Goal: Information Seeking & Learning: Learn about a topic

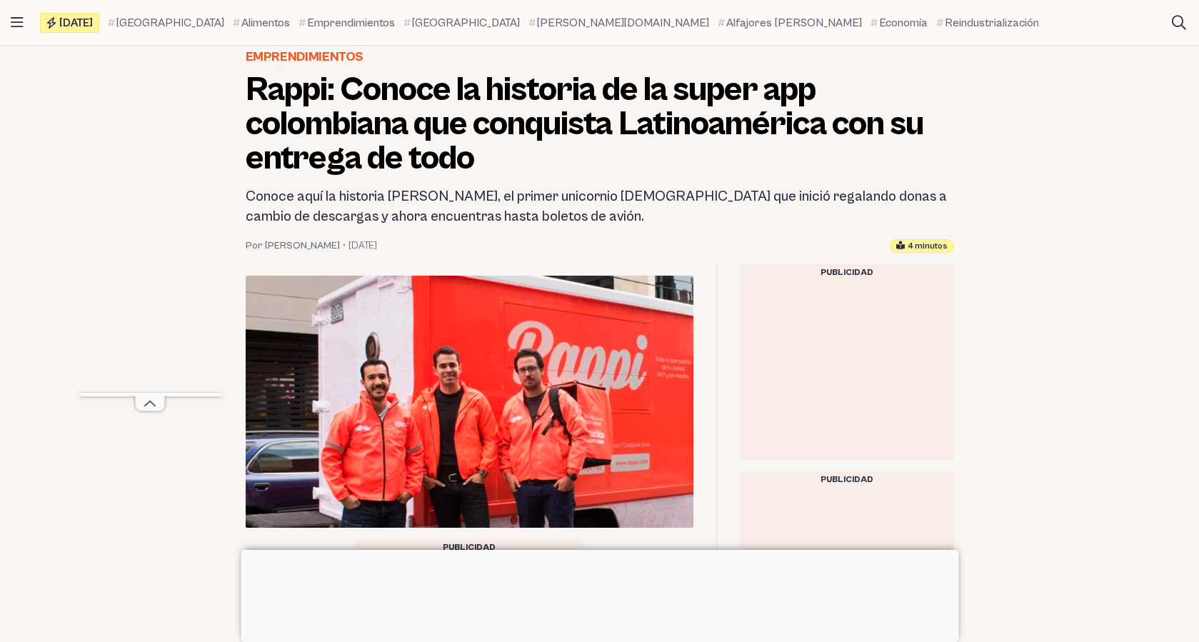
scroll to position [211, 0]
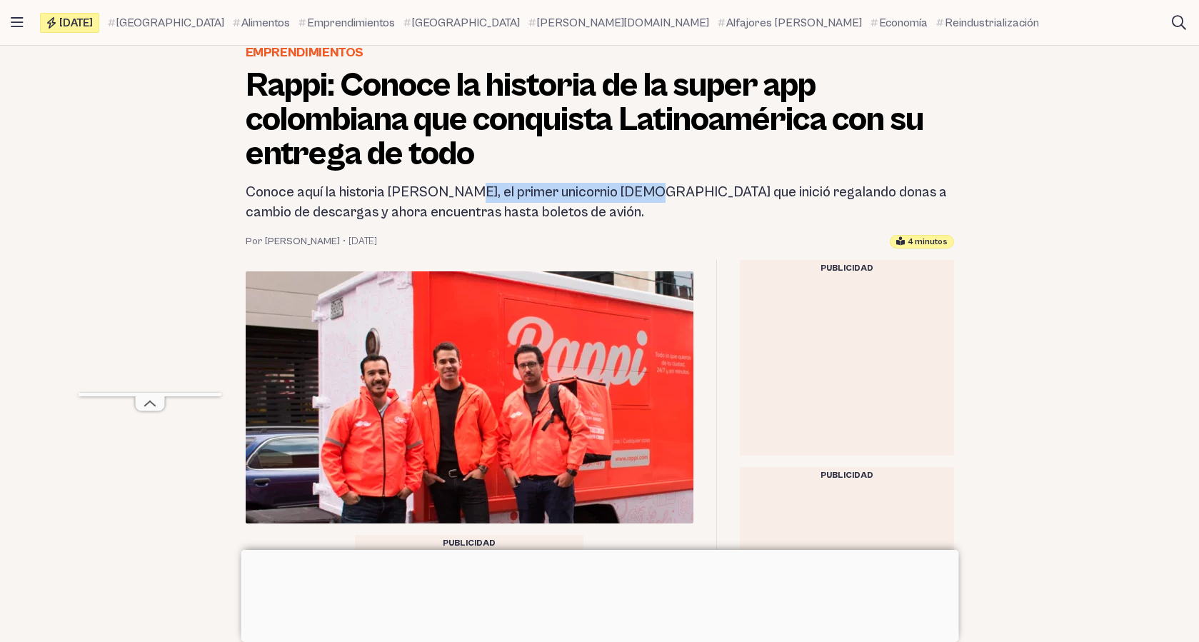
drag, startPoint x: 453, startPoint y: 193, endPoint x: 639, endPoint y: 190, distance: 186.5
click at [639, 190] on h2 "Conoce aquí la historia [PERSON_NAME], el primer unicornio [DEMOGRAPHIC_DATA] q…" at bounding box center [600, 203] width 709 height 40
copy h2 "l primer unicornio [DEMOGRAPHIC_DATA]"
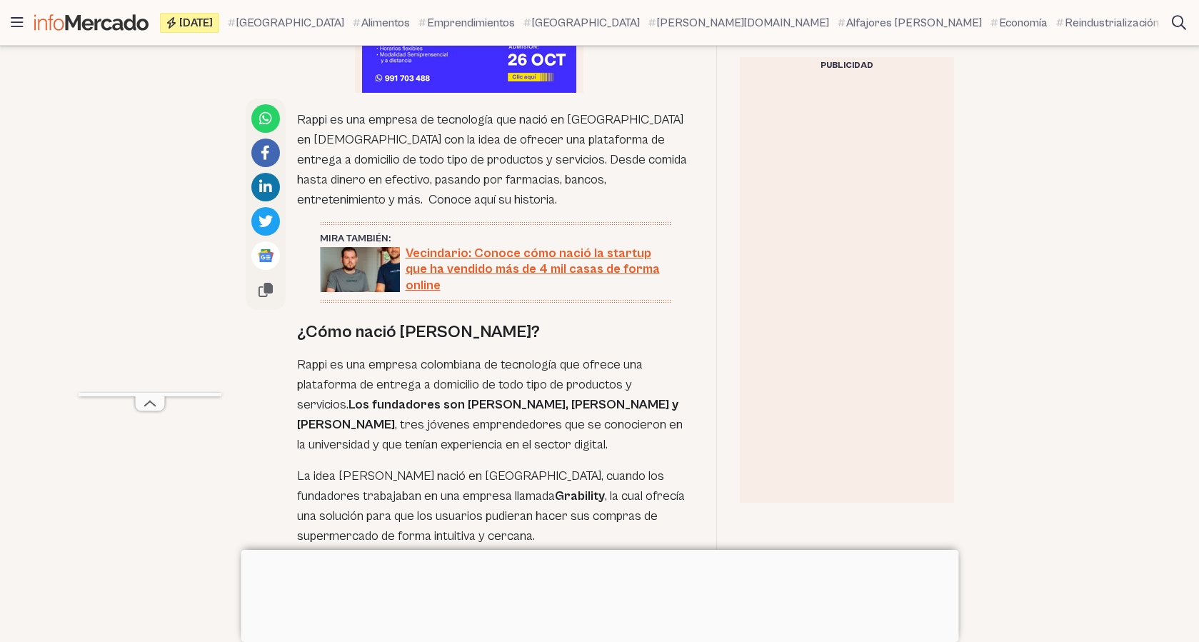
scroll to position [867, 0]
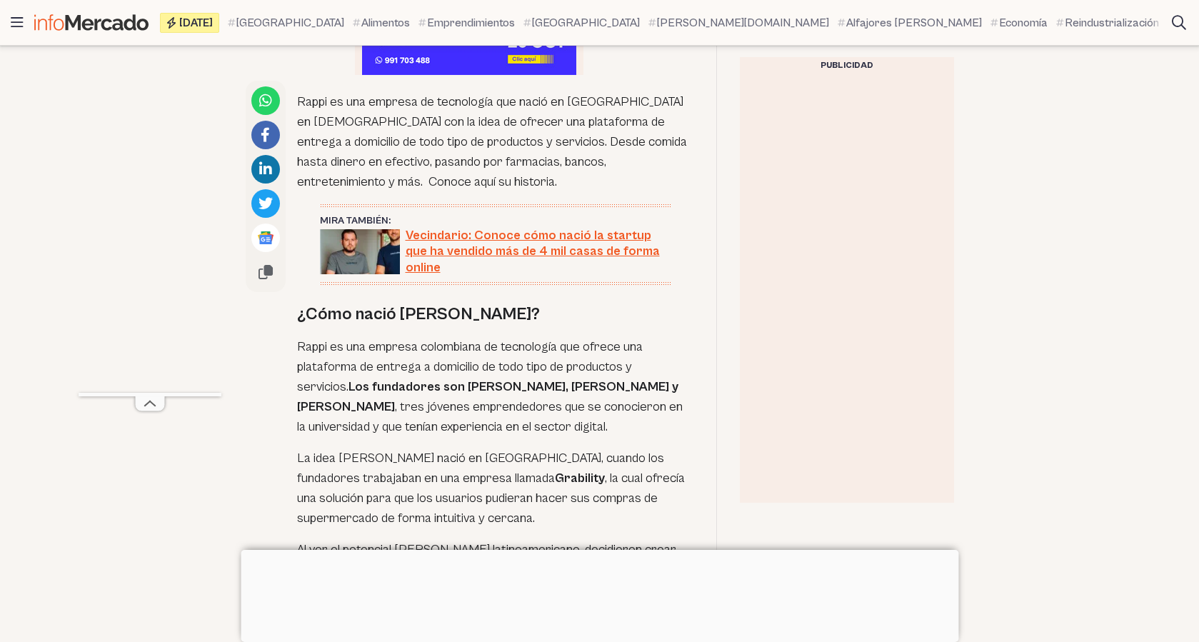
drag, startPoint x: 414, startPoint y: 364, endPoint x: 338, endPoint y: 379, distance: 77.2
click at [324, 385] on strong "[PERSON_NAME], [PERSON_NAME] y [PERSON_NAME]" at bounding box center [487, 396] width 381 height 35
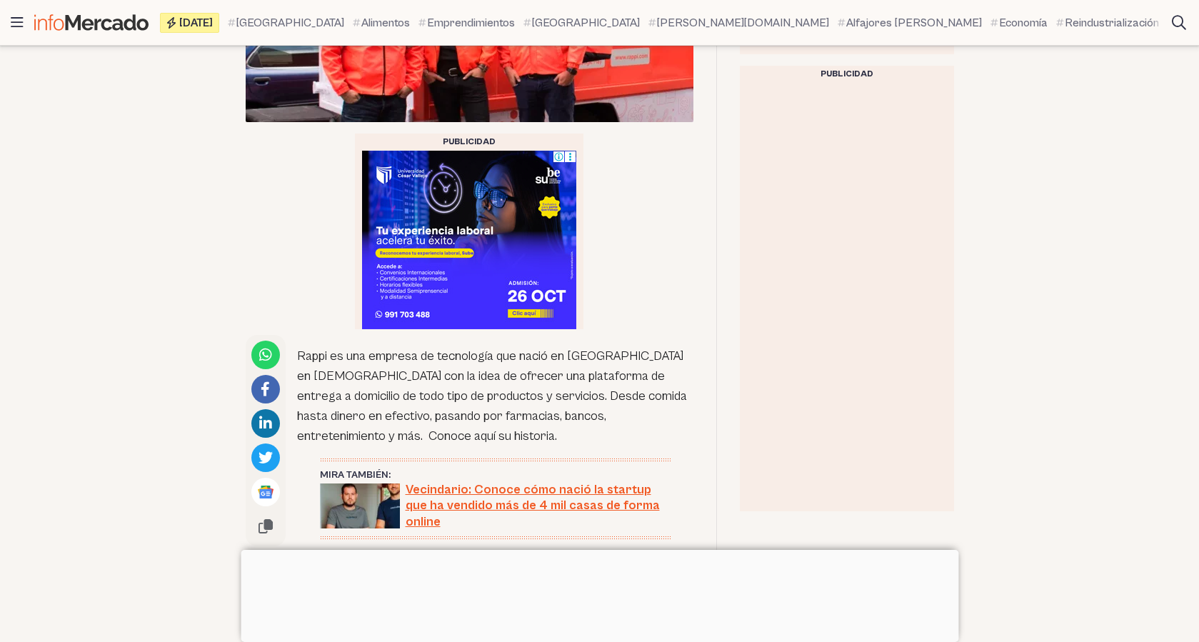
scroll to position [940, 0]
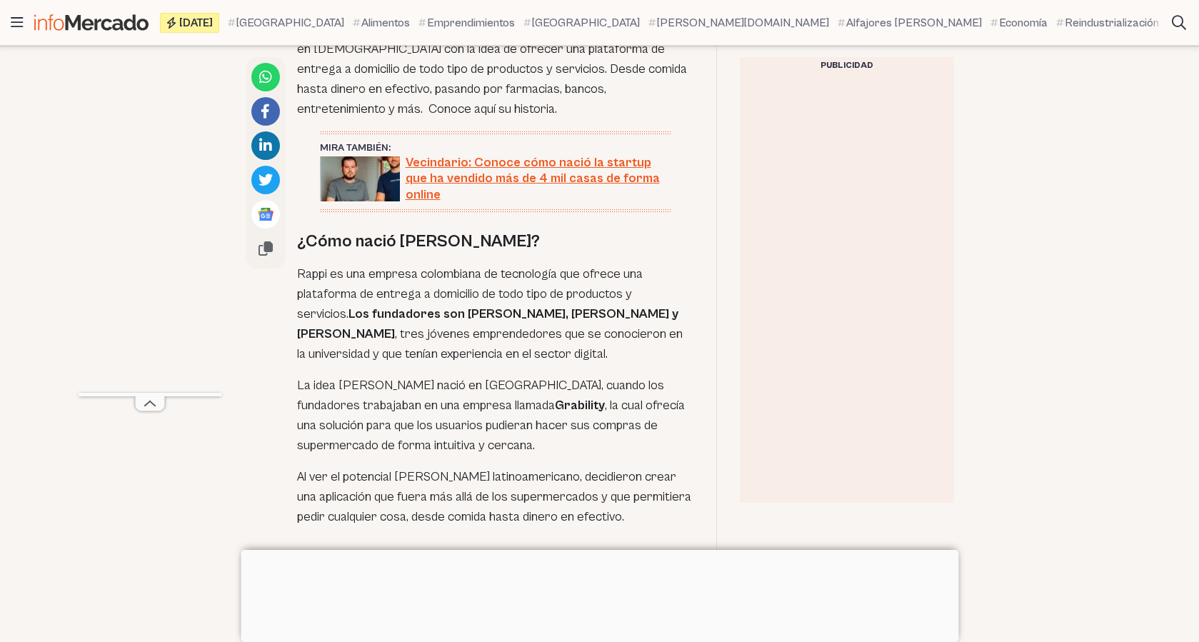
click at [358, 306] on strong "Los fundadores son" at bounding box center [407, 313] width 116 height 15
drag, startPoint x: 410, startPoint y: 288, endPoint x: 327, endPoint y: 314, distance: 86.8
click at [327, 314] on p "Rappi es una empresa colombiana de tecnología que ofrece una plataforma de entr…" at bounding box center [495, 314] width 396 height 100
copy p "[PERSON_NAME], [PERSON_NAME] y [PERSON_NAME]"
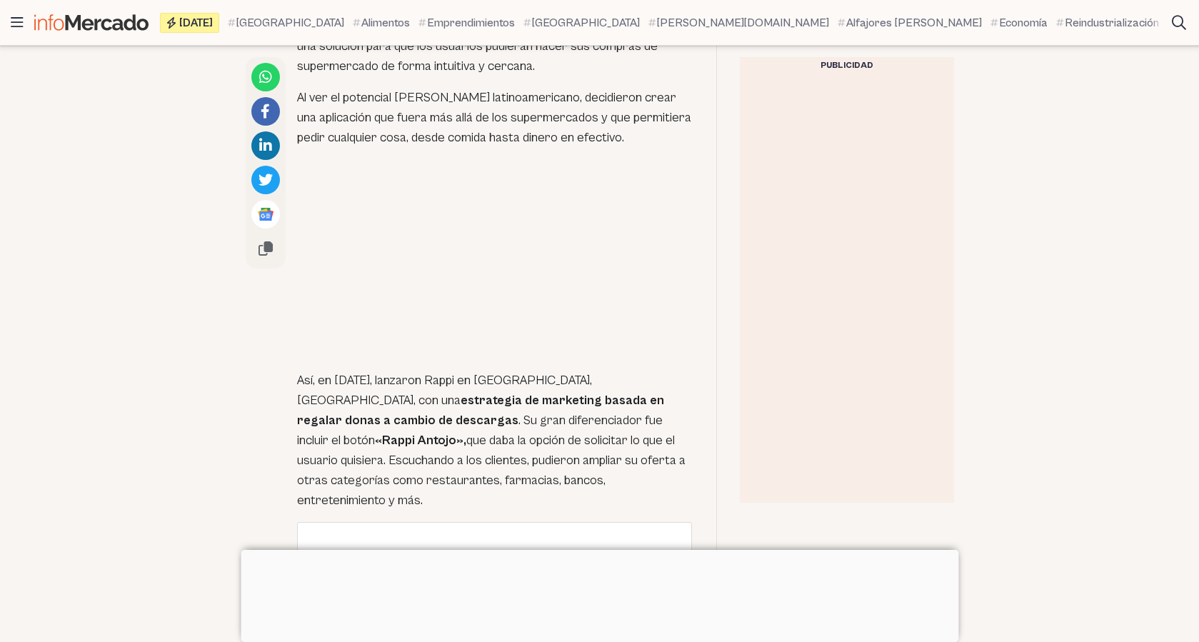
scroll to position [1332, 0]
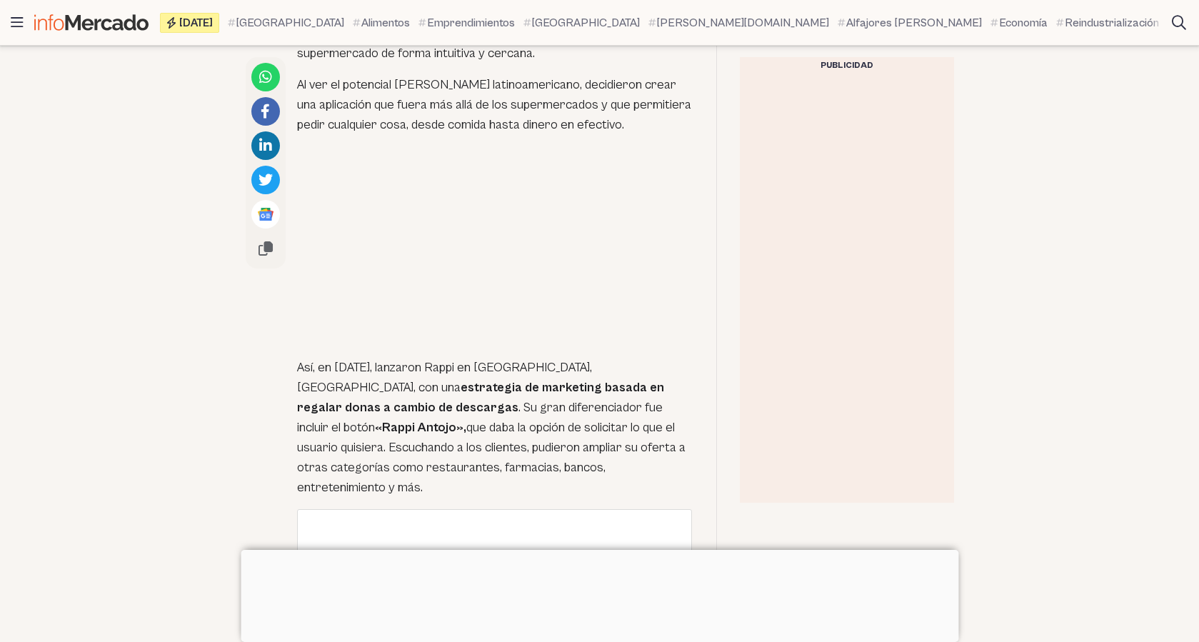
drag, startPoint x: 324, startPoint y: 344, endPoint x: 605, endPoint y: 435, distance: 295.1
click at [605, 435] on p "Así, en [DATE], lanzaron Rappi en [GEOGRAPHIC_DATA], [GEOGRAPHIC_DATA], con una…" at bounding box center [495, 428] width 396 height 140
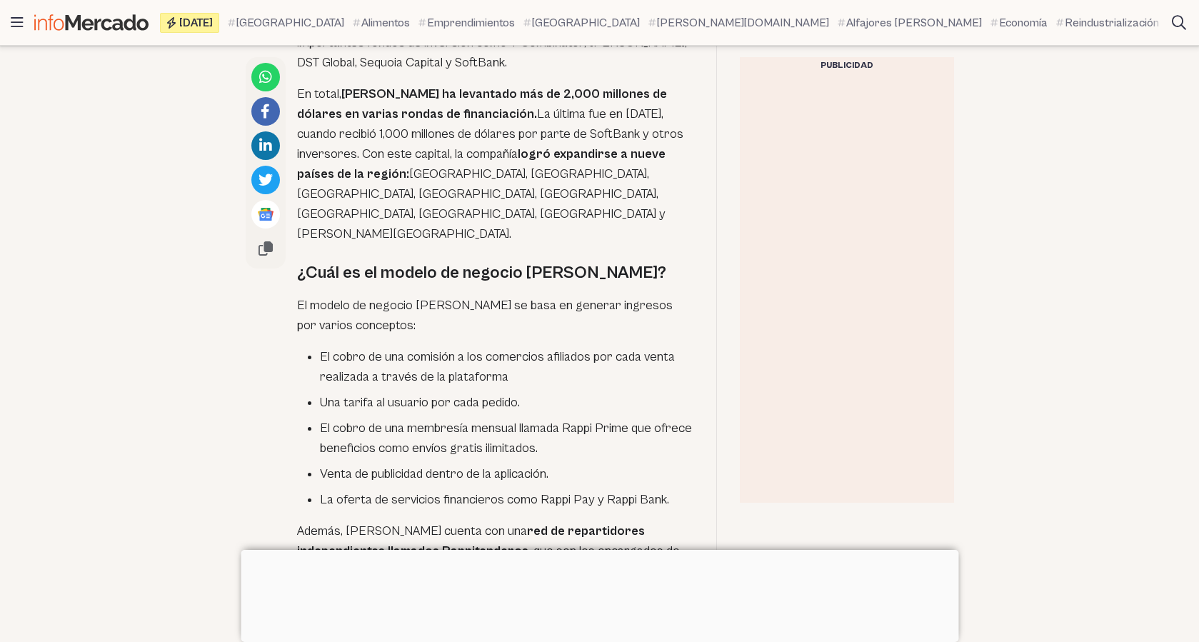
scroll to position [2633, 0]
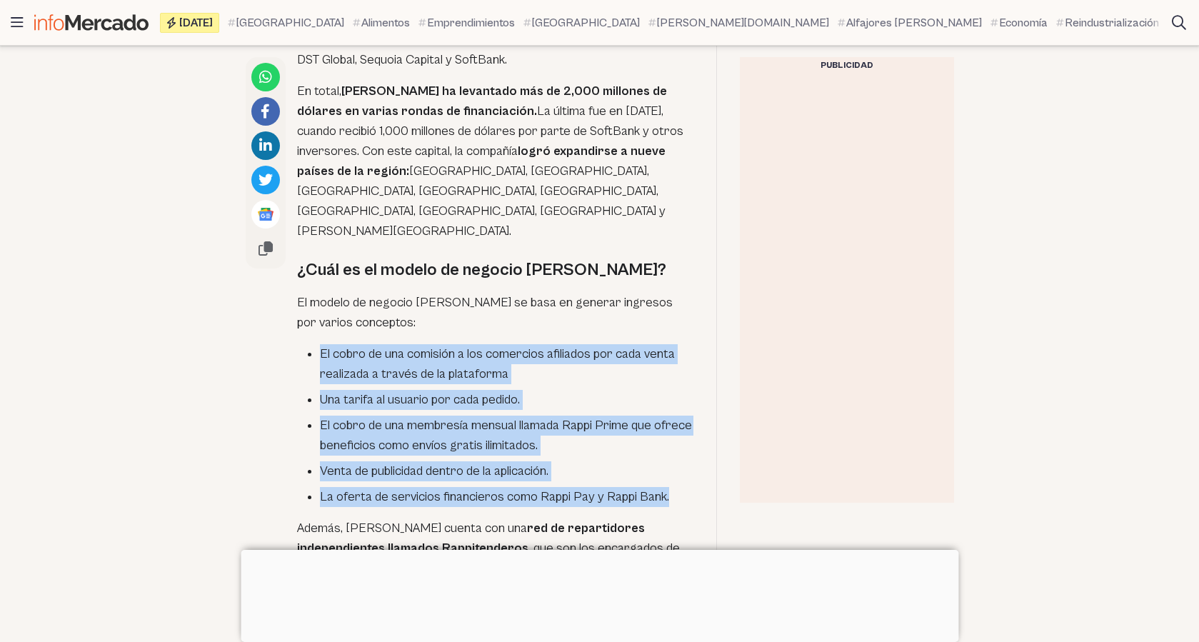
drag, startPoint x: 670, startPoint y: 414, endPoint x: 297, endPoint y: 274, distance: 398.3
click at [297, 344] on ul "El cobro de una comisión a los comercios afiliados por cada venta realizada a t…" at bounding box center [495, 425] width 396 height 163
copy ul "El cobro de una comisión a los comercios afiliados por cada venta realizada a t…"
